Goal: Transaction & Acquisition: Purchase product/service

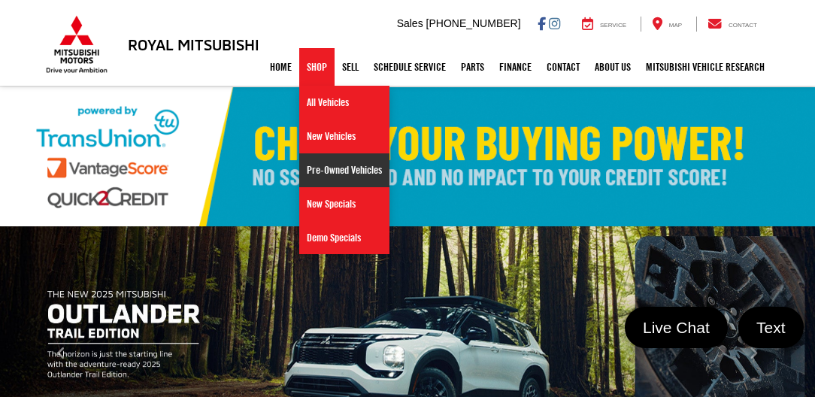
click at [320, 166] on link "Pre-Owned Vehicles" at bounding box center [344, 170] width 90 height 34
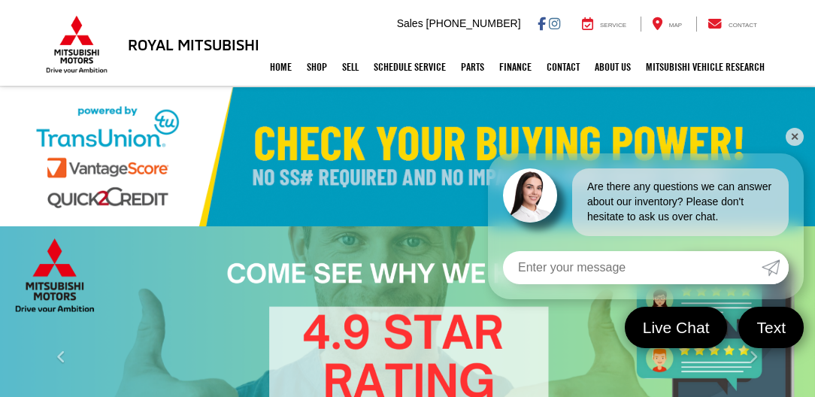
click at [793, 129] on link "✕" at bounding box center [795, 137] width 18 height 18
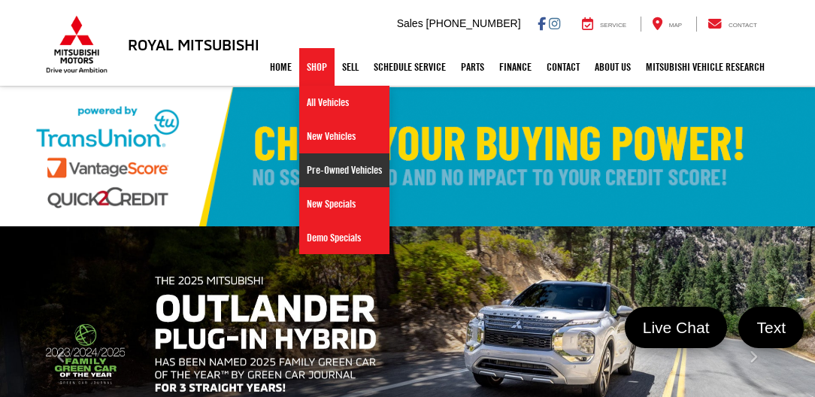
click at [317, 164] on link "Pre-Owned Vehicles" at bounding box center [344, 170] width 90 height 34
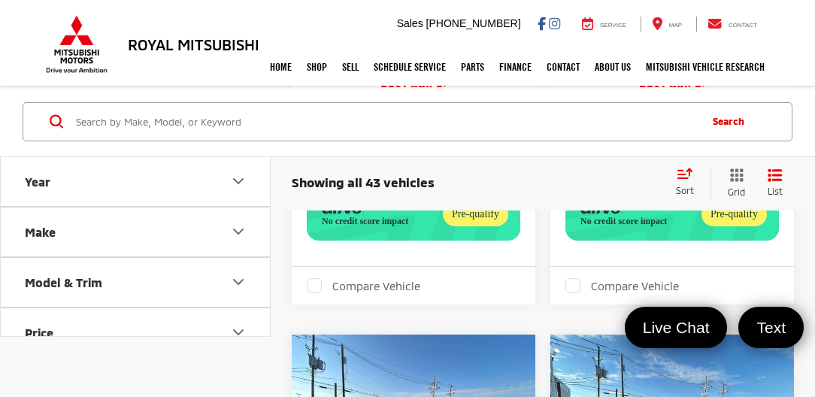
scroll to position [2639, 0]
